Goal: Task Accomplishment & Management: Complete application form

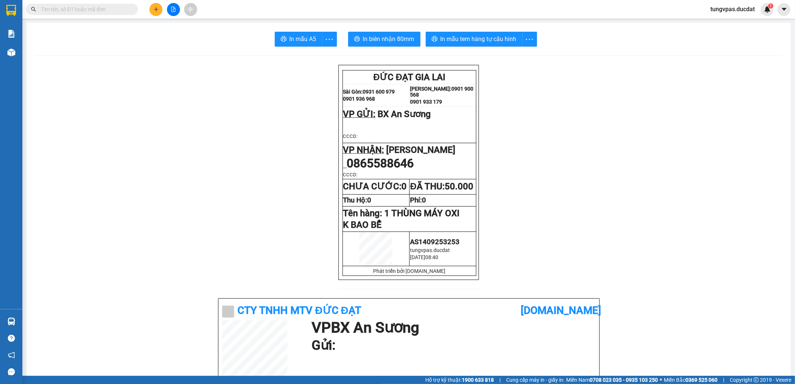
click at [155, 7] on icon "plus" at bounding box center [156, 9] width 5 height 5
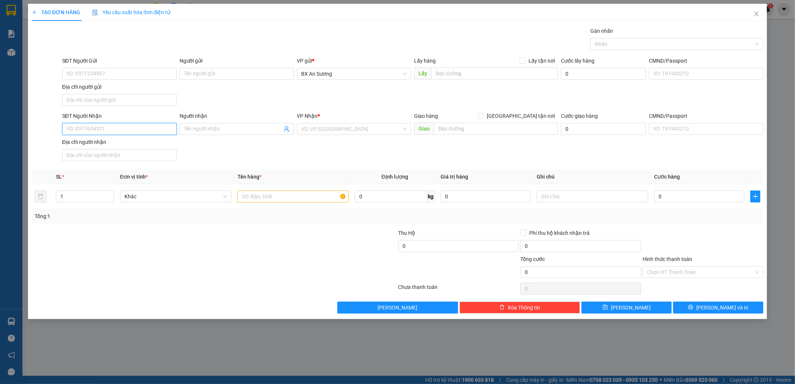
click at [158, 135] on input "SĐT Người Nhận" at bounding box center [119, 129] width 114 height 12
click at [110, 147] on div "0398289830" at bounding box center [120, 145] width 106 height 8
type input "0398289830"
click at [302, 200] on input "text" at bounding box center [293, 197] width 111 height 12
type input "1 XỐP"
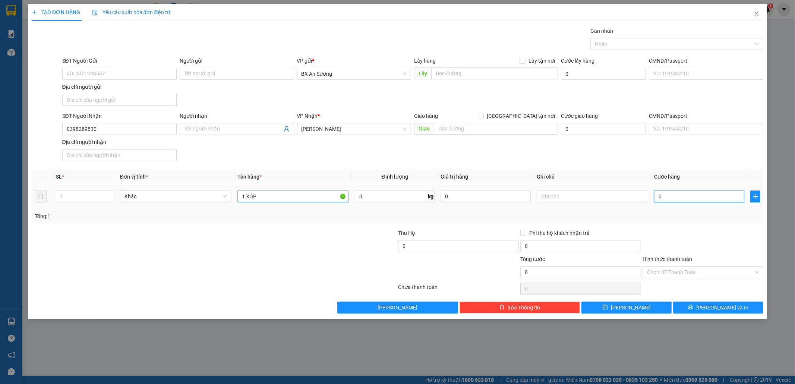
type input "1"
type input "10"
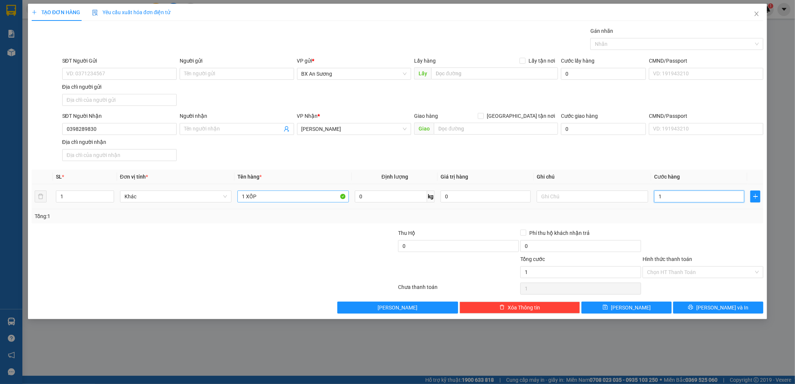
type input "10"
type input "100"
type input "100.000"
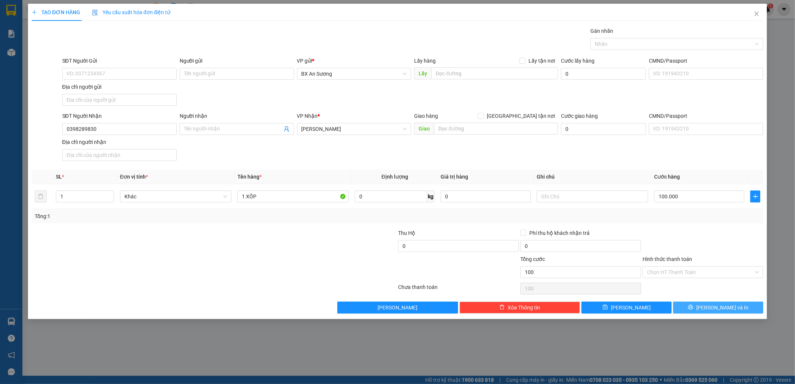
type input "100.000"
click at [714, 307] on span "[PERSON_NAME] và In" at bounding box center [723, 308] width 52 height 8
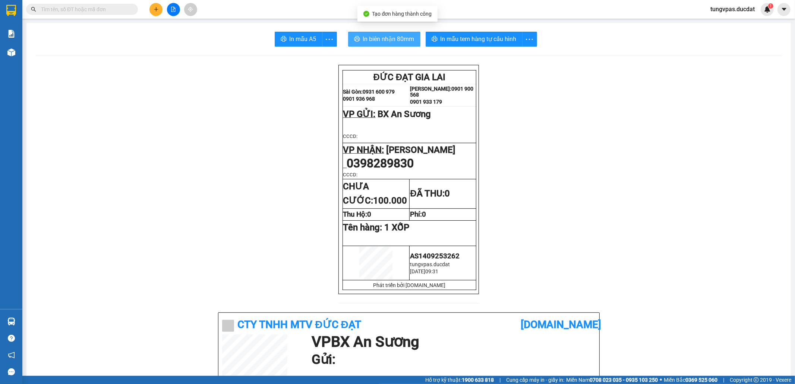
drag, startPoint x: 374, startPoint y: 38, endPoint x: 414, endPoint y: 46, distance: 41.1
click at [374, 38] on span "In biên nhận 80mm" at bounding box center [388, 38] width 51 height 9
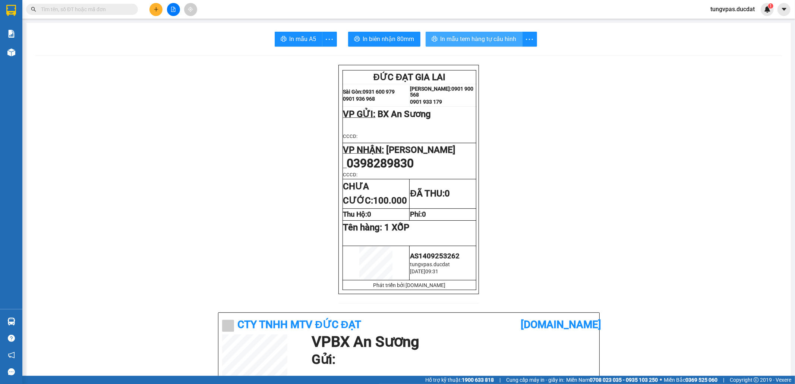
click at [506, 37] on span "In mẫu tem hàng tự cấu hình" at bounding box center [479, 38] width 76 height 9
